Goal: Information Seeking & Learning: Find specific fact

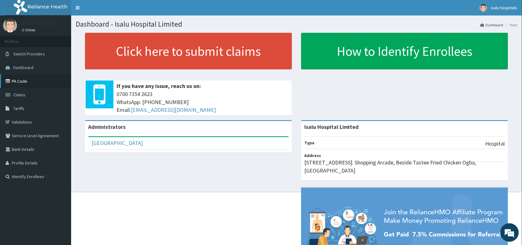
click at [19, 80] on link "PA Code" at bounding box center [35, 81] width 71 height 14
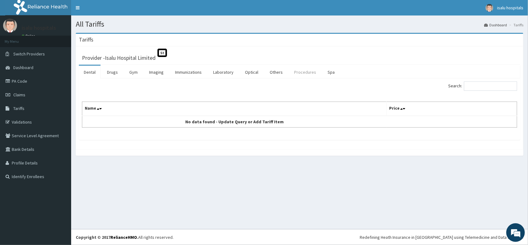
click at [311, 71] on link "Procedures" at bounding box center [305, 72] width 32 height 13
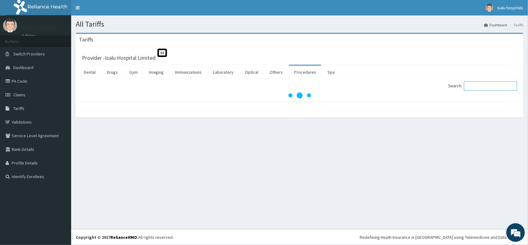
click at [476, 87] on input "Search:" at bounding box center [490, 85] width 53 height 9
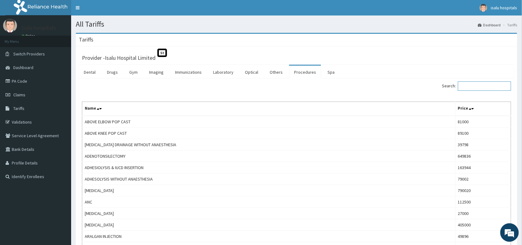
click at [478, 83] on input "Search:" at bounding box center [484, 85] width 53 height 9
paste input "Arthroscopic Meniscectomy"
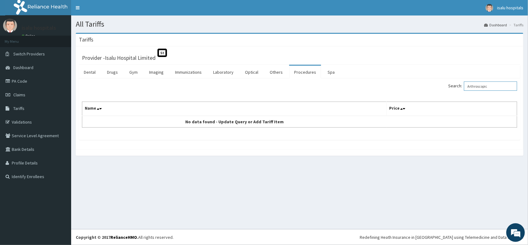
click at [478, 85] on input "Arthroscopic" at bounding box center [490, 85] width 53 height 9
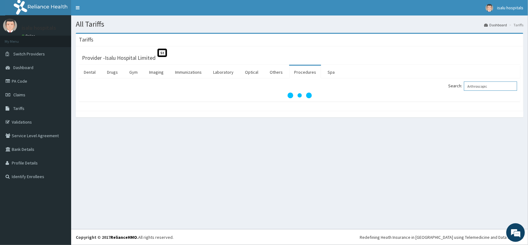
click at [494, 84] on input "Arthroscopic" at bounding box center [490, 85] width 53 height 9
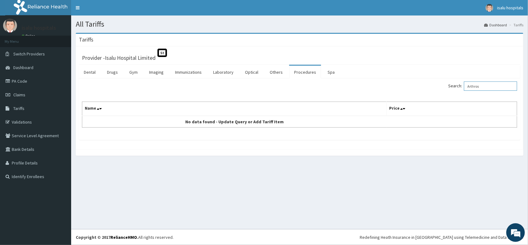
drag, startPoint x: 492, startPoint y: 84, endPoint x: 454, endPoint y: 84, distance: 38.0
click at [454, 84] on label "Search: Arthros" at bounding box center [482, 85] width 69 height 9
paste input "copic Meniscectomy"
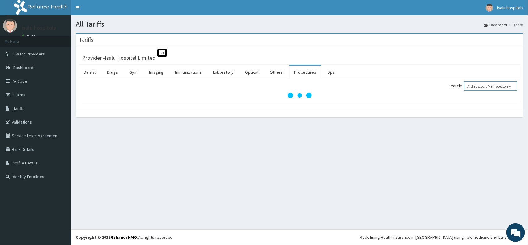
type input "Arthroscopic Meniscectomy"
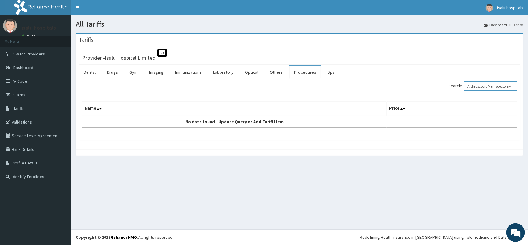
scroll to position [0, 0]
click at [486, 88] on input "Search:" at bounding box center [490, 85] width 53 height 9
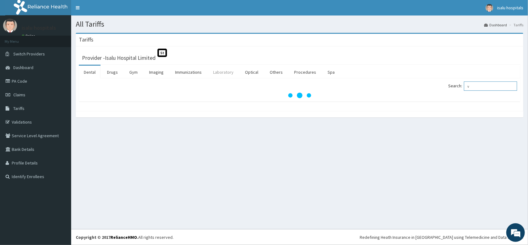
type input "v"
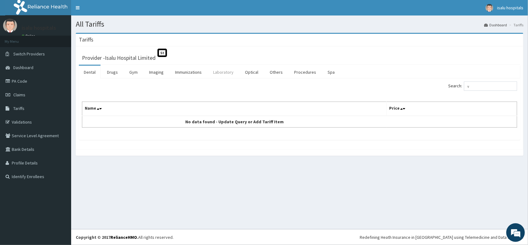
click at [223, 71] on link "Laboratory" at bounding box center [223, 72] width 30 height 13
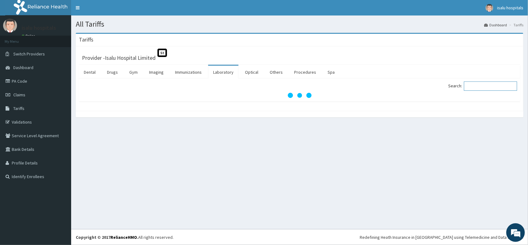
click at [475, 84] on input "Search:" at bounding box center [490, 85] width 53 height 9
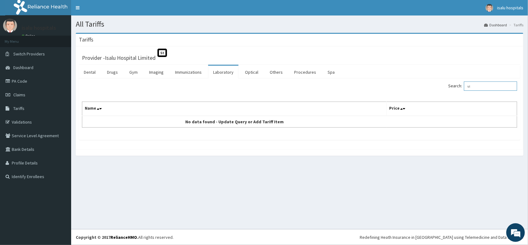
type input "v"
type input "b"
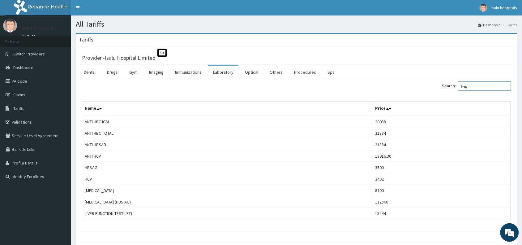
click at [472, 86] on input "hep" at bounding box center [484, 85] width 53 height 9
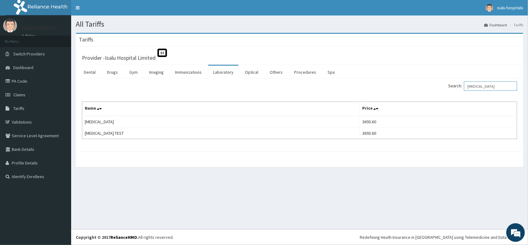
type input "hiv"
